Goal: Transaction & Acquisition: Obtain resource

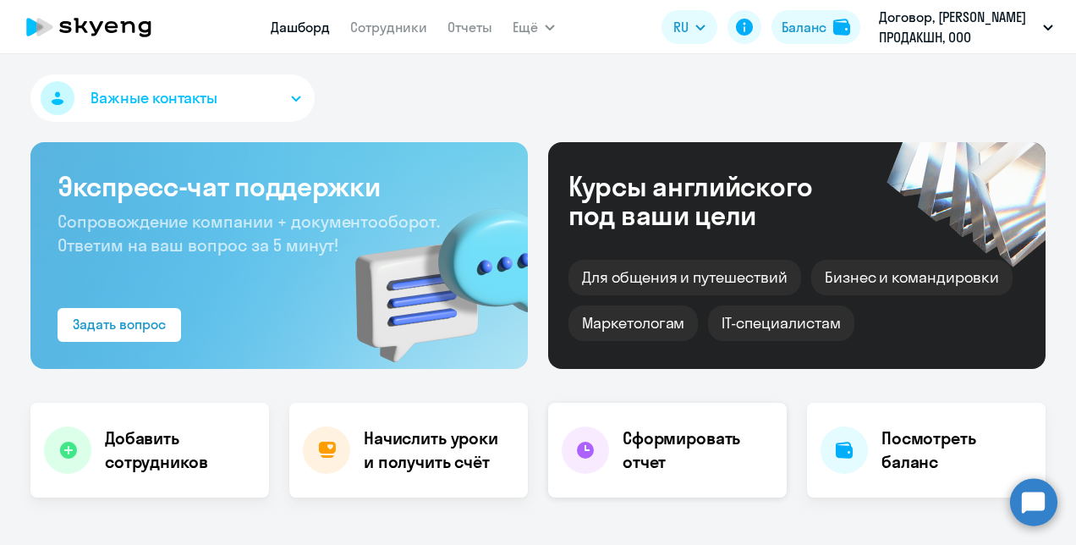
click at [625, 460] on h4 "Сформировать отчет" at bounding box center [698, 450] width 151 height 47
select select "30"
click at [438, 449] on h4 "Начислить уроки и получить счёт" at bounding box center [437, 450] width 147 height 47
select select "30"
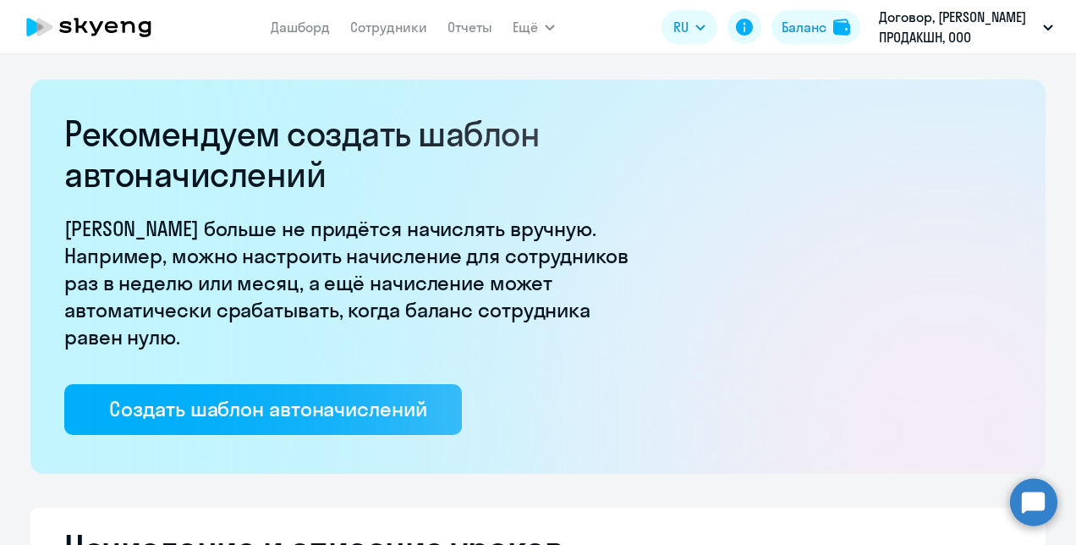
select select "10"
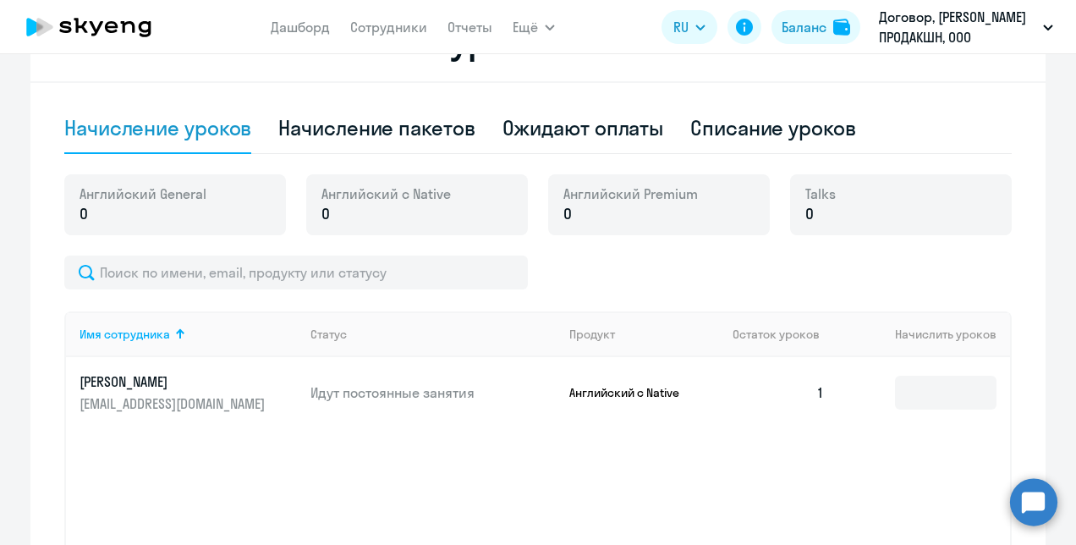
scroll to position [592, 0]
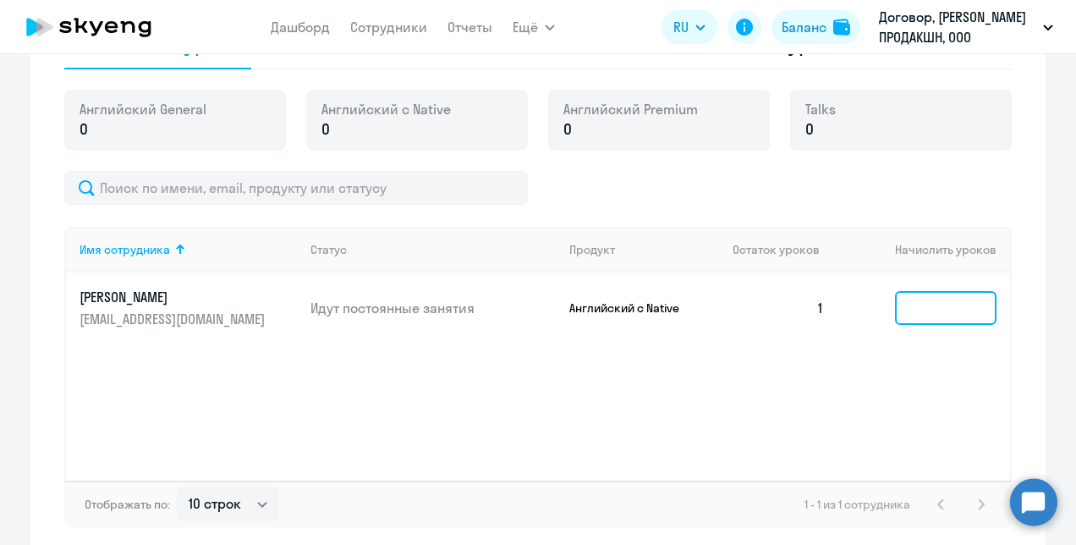
click at [924, 313] on input at bounding box center [946, 308] width 102 height 34
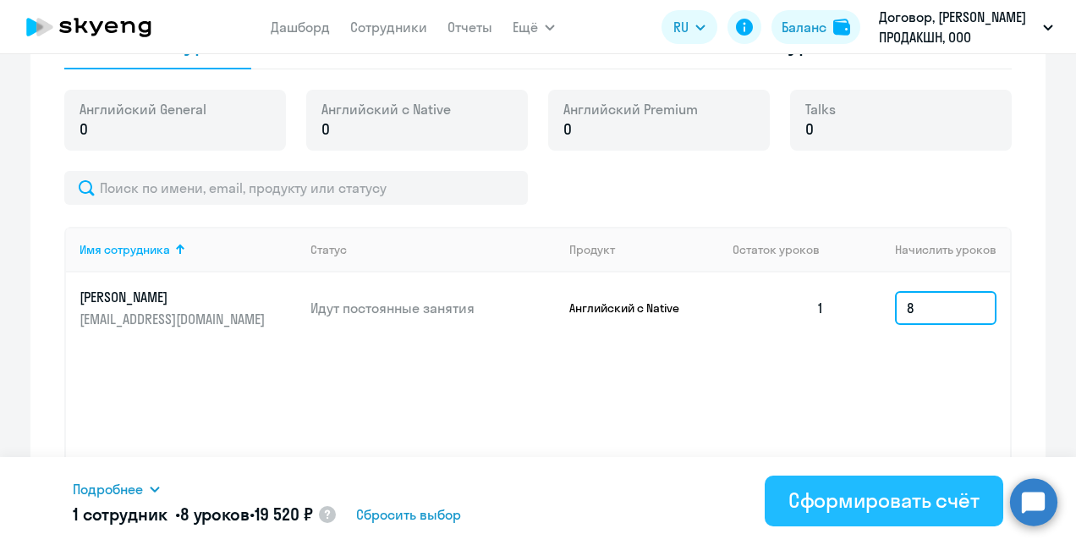
type input "8"
click at [894, 498] on div "Сформировать счёт" at bounding box center [884, 500] width 191 height 27
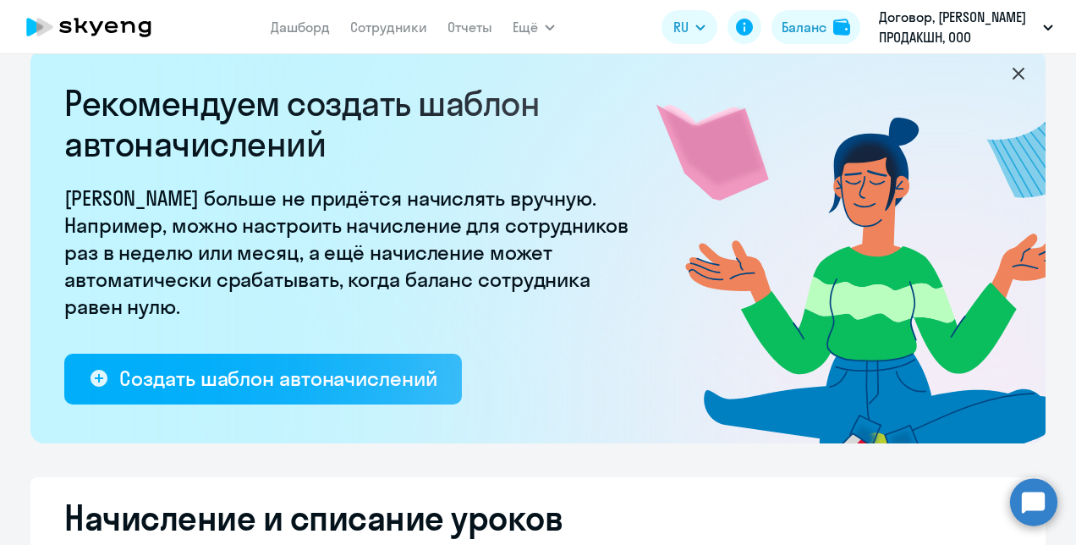
scroll to position [0, 0]
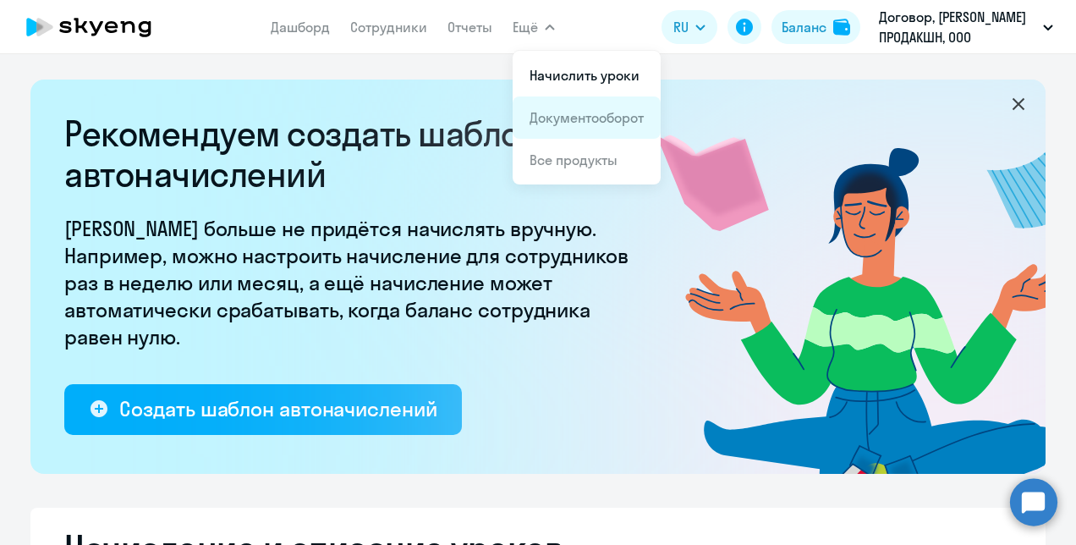
click at [582, 113] on link "Документооборот" at bounding box center [587, 117] width 114 height 17
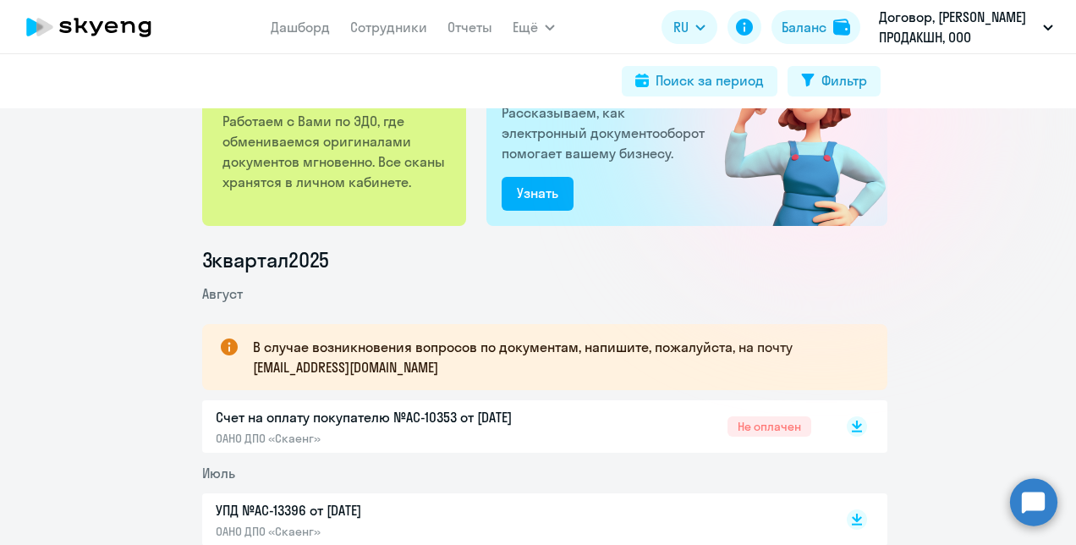
scroll to position [254, 0]
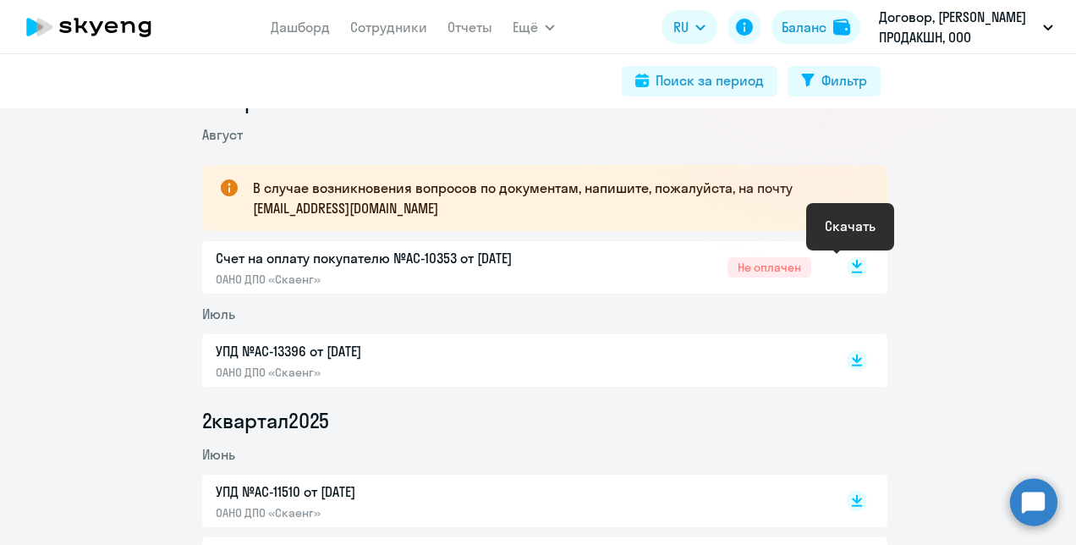
click at [852, 267] on icon at bounding box center [857, 264] width 10 height 8
click at [97, 27] on icon at bounding box center [97, 28] width 14 height 14
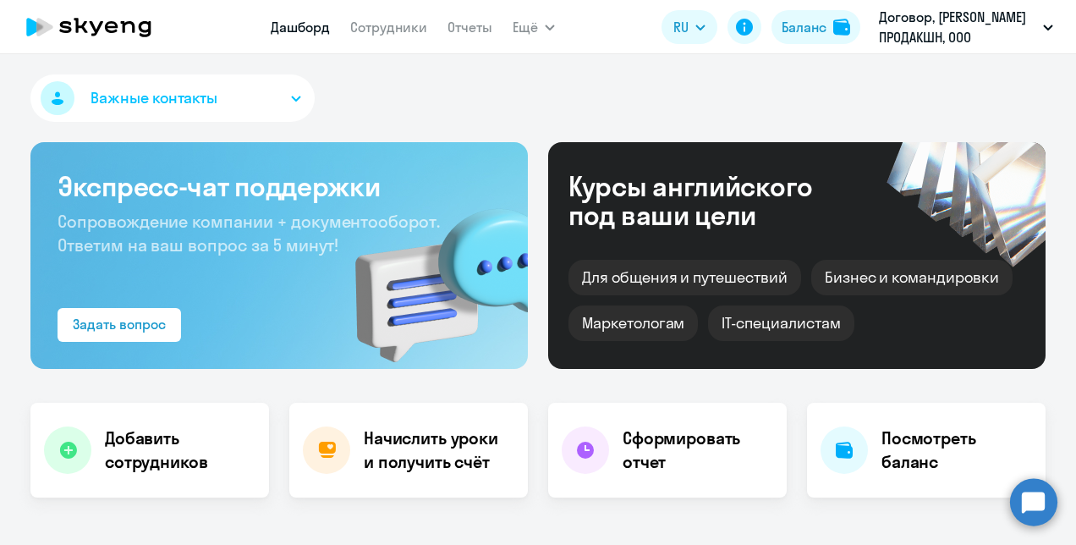
select select "30"
click at [124, 29] on icon at bounding box center [128, 27] width 14 height 12
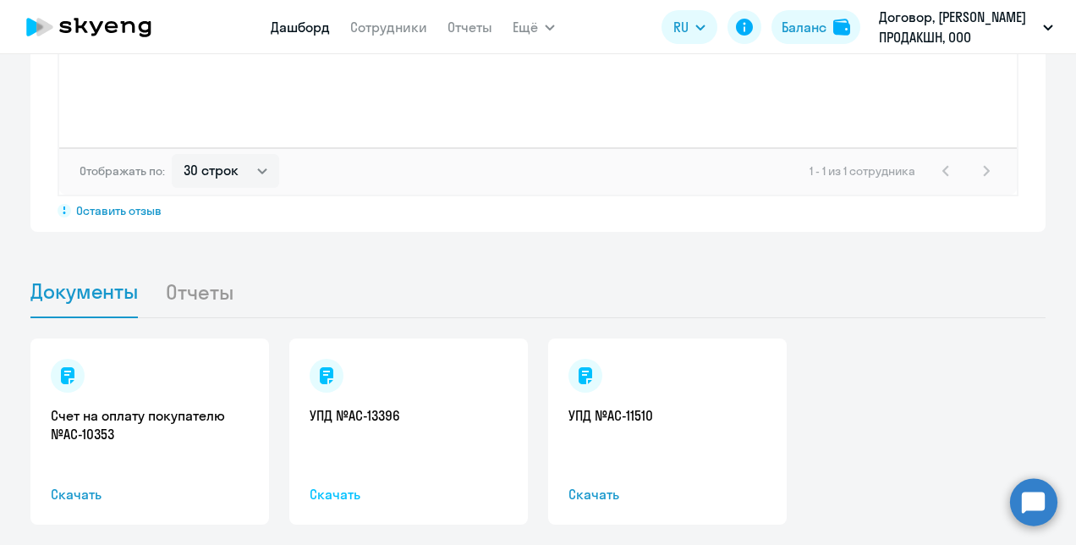
scroll to position [1557, 0]
